Goal: Information Seeking & Learning: Understand process/instructions

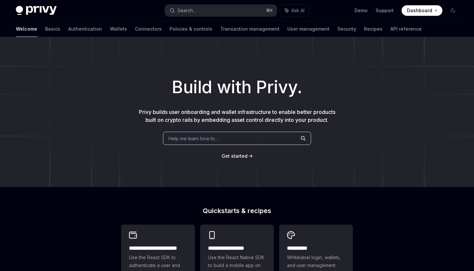
click at [346, 34] on div "Welcome Basics Authentication Wallets Connectors Policies & controls Transactio…" at bounding box center [219, 29] width 406 height 16
click at [197, 11] on button "Search... ⌘ K" at bounding box center [221, 11] width 112 height 12
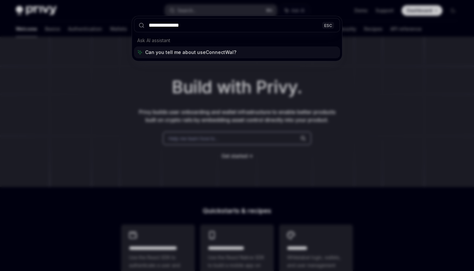
type input "**********"
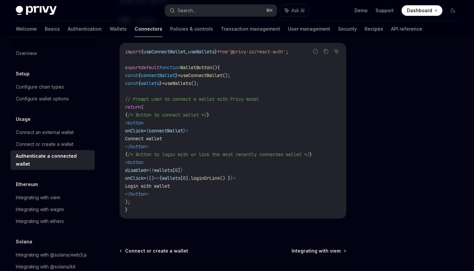
scroll to position [371, 0]
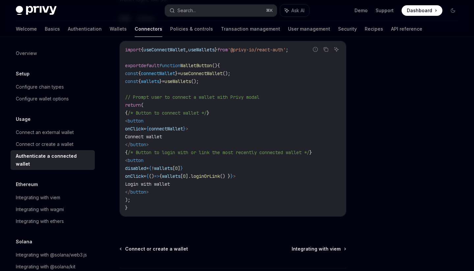
click at [167, 76] on span "connectWallet" at bounding box center [158, 73] width 34 height 6
drag, startPoint x: 256, startPoint y: 75, endPoint x: 120, endPoint y: 73, distance: 136.0
click at [120, 73] on div "import { useConnectWallet , useWallets } from '@privy-io/react-auth' ; export d…" at bounding box center [233, 128] width 226 height 175
copy span "const { connectWallet } = useConnectWallet ();"
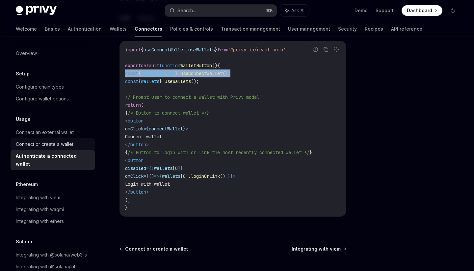
click at [75, 145] on div "Connect or create a wallet" at bounding box center [53, 144] width 75 height 8
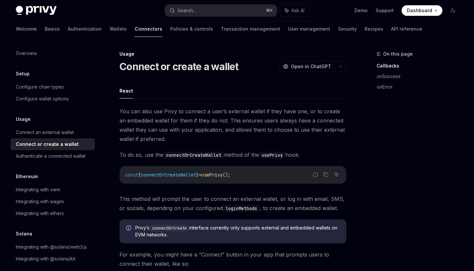
click at [191, 174] on span "connectOrCreateWallet" at bounding box center [168, 175] width 55 height 6
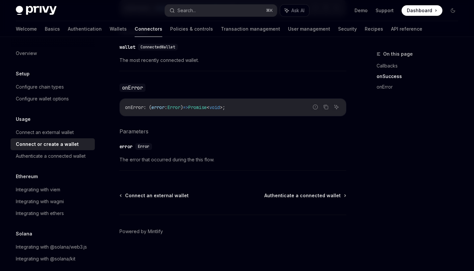
scroll to position [458, 0]
click at [80, 133] on div "Connect an external wallet" at bounding box center [53, 132] width 75 height 8
type textarea "*"
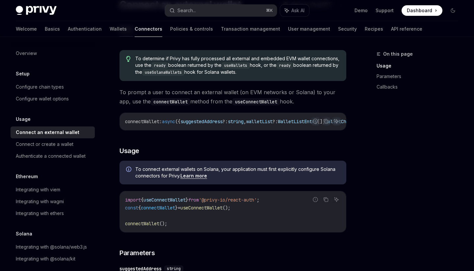
scroll to position [62, 0]
drag, startPoint x: 260, startPoint y: 204, endPoint x: 141, endPoint y: 204, distance: 118.8
click at [141, 204] on code "import { useConnectWallet } from '@privy-io/react-auth' ; const { connectWallet…" at bounding box center [233, 212] width 216 height 32
click at [159, 199] on span "useConnectWallet" at bounding box center [165, 200] width 42 height 6
click at [169, 208] on span "connectWallet" at bounding box center [158, 207] width 34 height 6
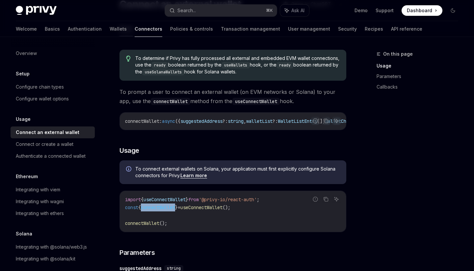
click at [169, 208] on span "connectWallet" at bounding box center [158, 207] width 34 height 6
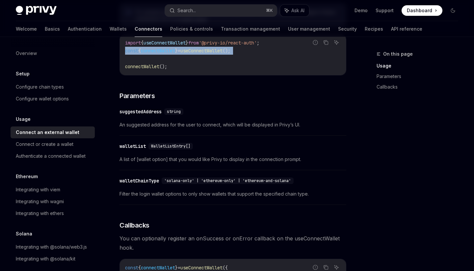
scroll to position [223, 0]
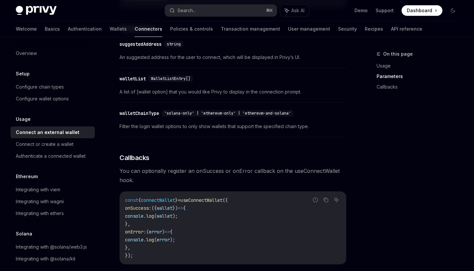
click at [146, 112] on div "walletChainType" at bounding box center [139, 113] width 40 height 7
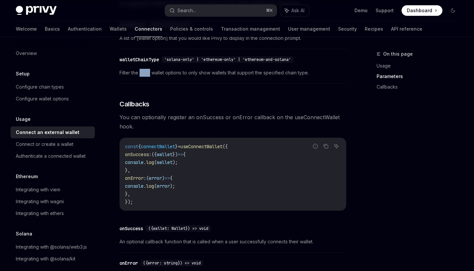
click at [146, 112] on div "To determine if Privy has fully processed all external and embedded EVM wallet …" at bounding box center [232, 29] width 227 height 524
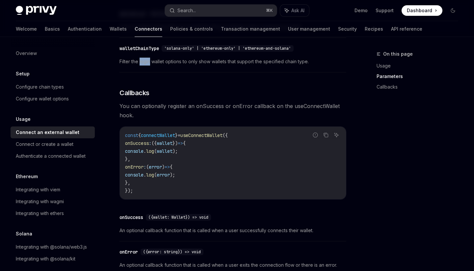
scroll to position [352, 0]
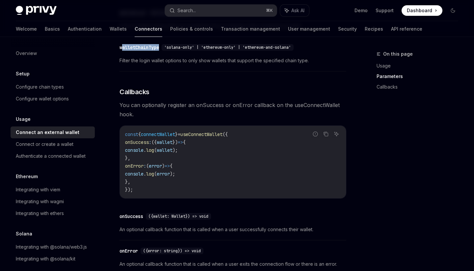
drag, startPoint x: 162, startPoint y: 47, endPoint x: 121, endPoint y: 45, distance: 40.9
click at [121, 45] on div "​ walletChainType 'solana-only' | 'ethereum-only' | 'ethereum-and-solana'" at bounding box center [207, 47] width 177 height 7
copy div "alletChainType"
